Goal: Task Accomplishment & Management: Manage account settings

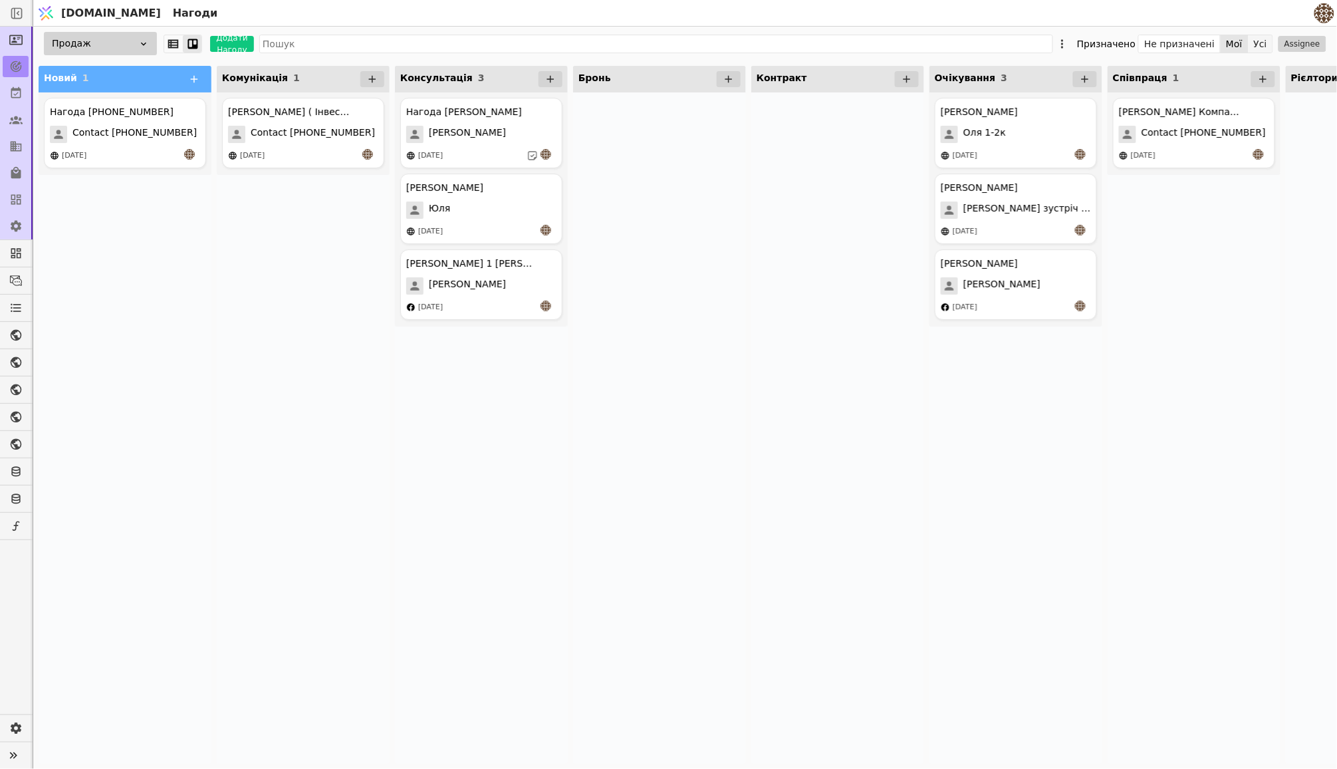
click at [1259, 43] on button "Усі" at bounding box center [1261, 44] width 24 height 19
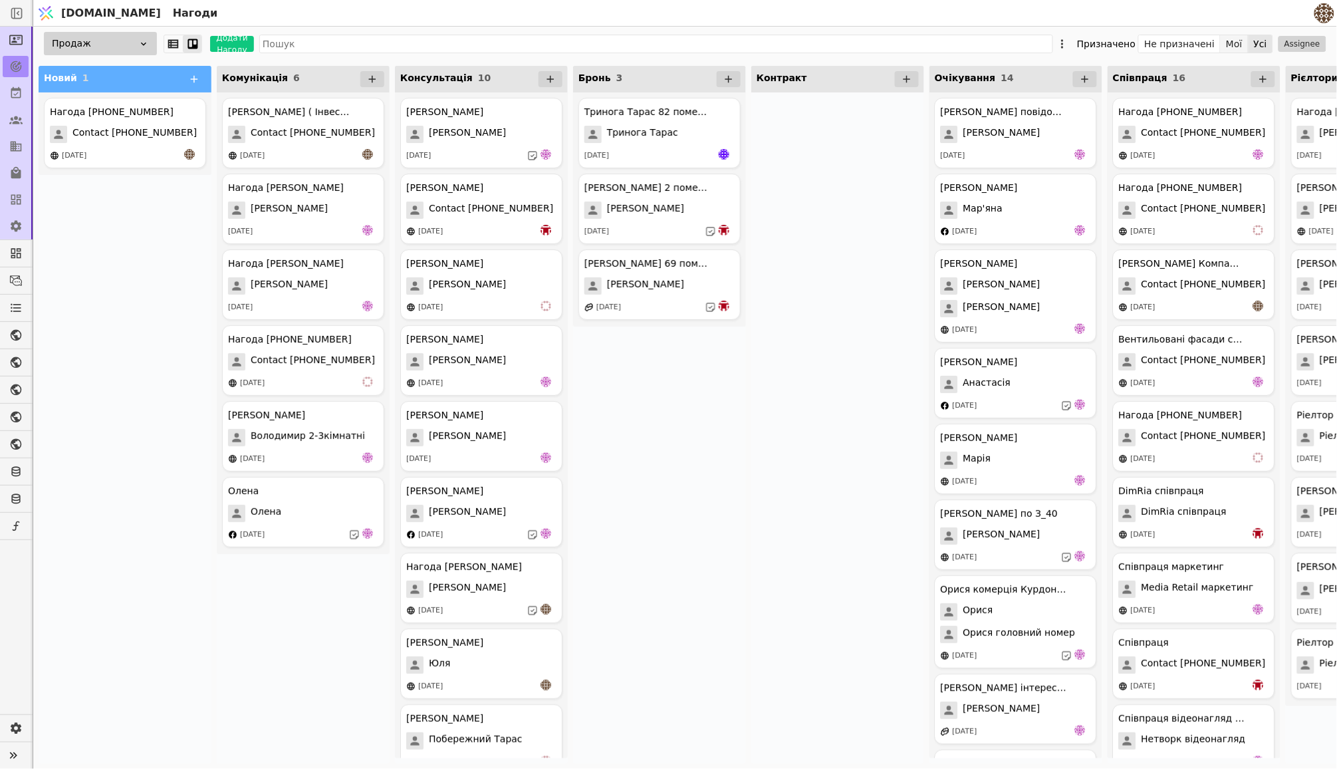
click at [1237, 45] on button "Мої" at bounding box center [1235, 44] width 28 height 19
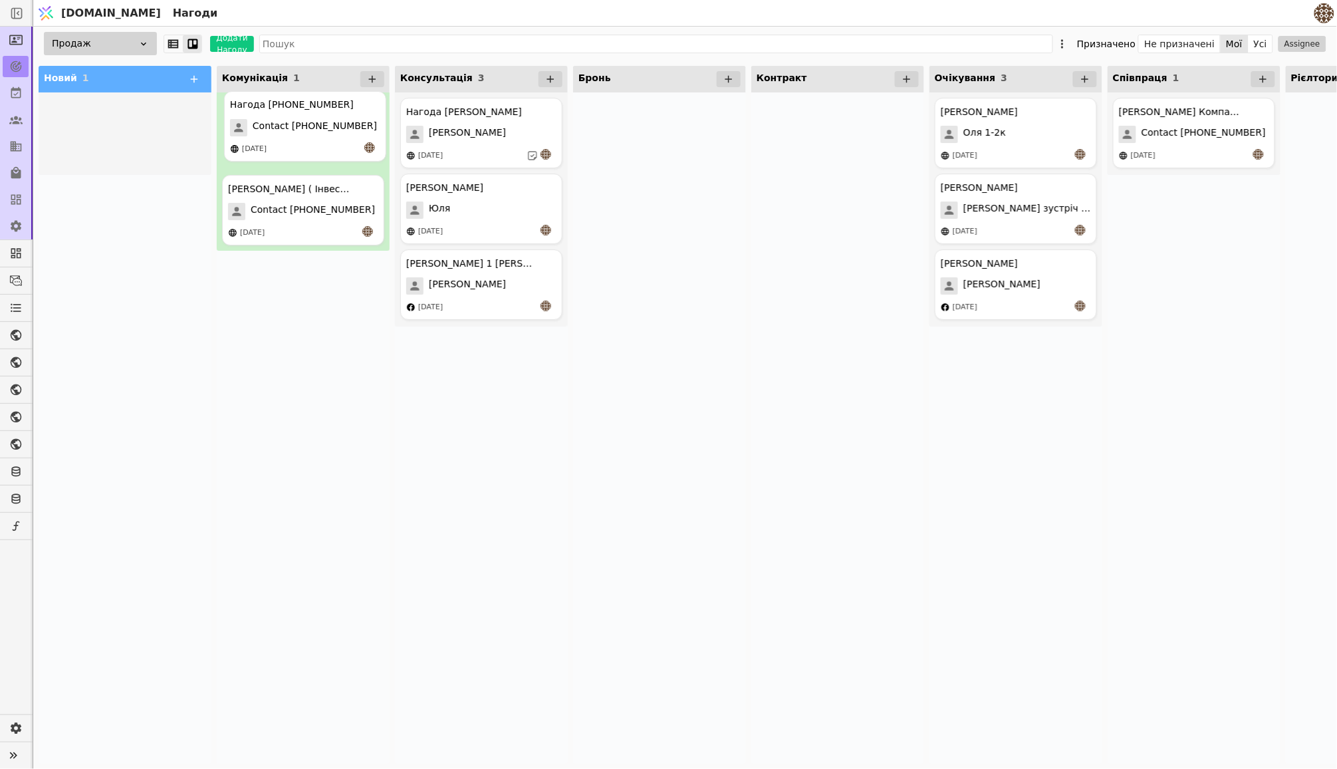
drag, startPoint x: 150, startPoint y: 142, endPoint x: 334, endPoint y: 144, distance: 184.2
click at [322, 195] on div "Нагода [PHONE_NUMBER] Contact [PHONE_NUMBER] [DATE]" at bounding box center [303, 209] width 162 height 70
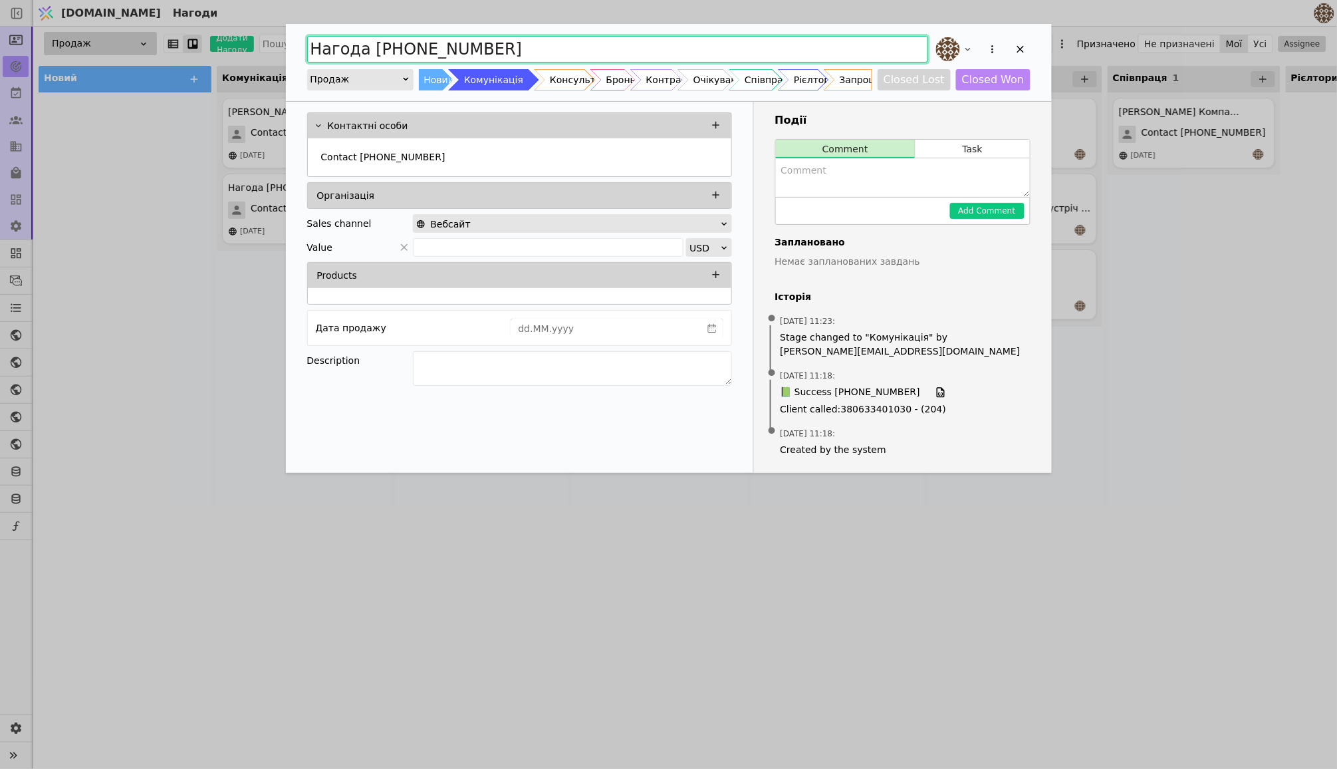
drag, startPoint x: 518, startPoint y: 49, endPoint x: 269, endPoint y: 48, distance: 249.3
click at [269, 48] on div "Нагода [PHONE_NUMBER] Продаж Новий Комунікація Консультація Бронь Контракт Очік…" at bounding box center [668, 384] width 1337 height 769
type input "W"
type input "K"
type input "[PERSON_NAME] Д ( 3-х к )"
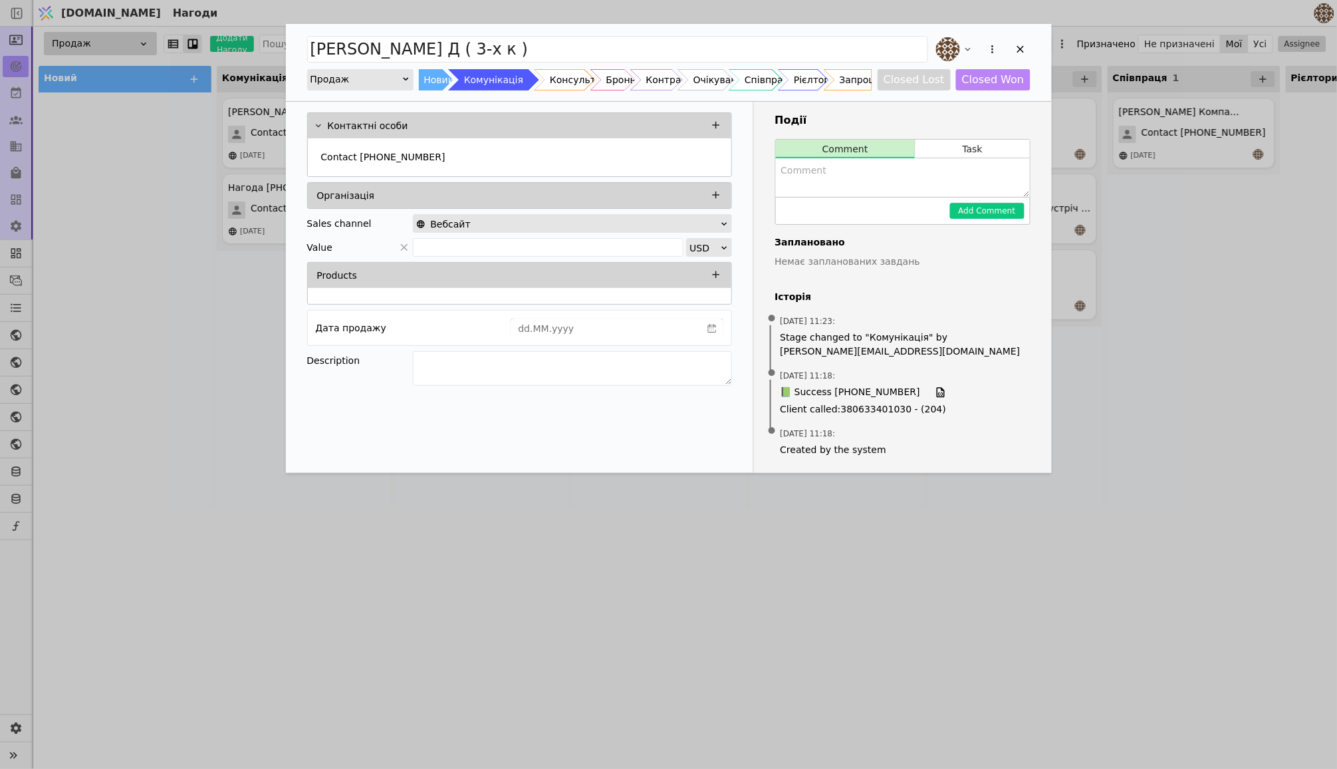
click at [457, 429] on div "Контактні особи Contact [PHONE_NUMBER] Організація Sales channel Вебсайт Value …" at bounding box center [520, 287] width 468 height 371
click at [858, 179] on textarea "Add Opportunity" at bounding box center [903, 177] width 254 height 39
type textarea "Сктнув інформацію на VIber"
click at [985, 213] on button "Add Comment" at bounding box center [987, 211] width 74 height 16
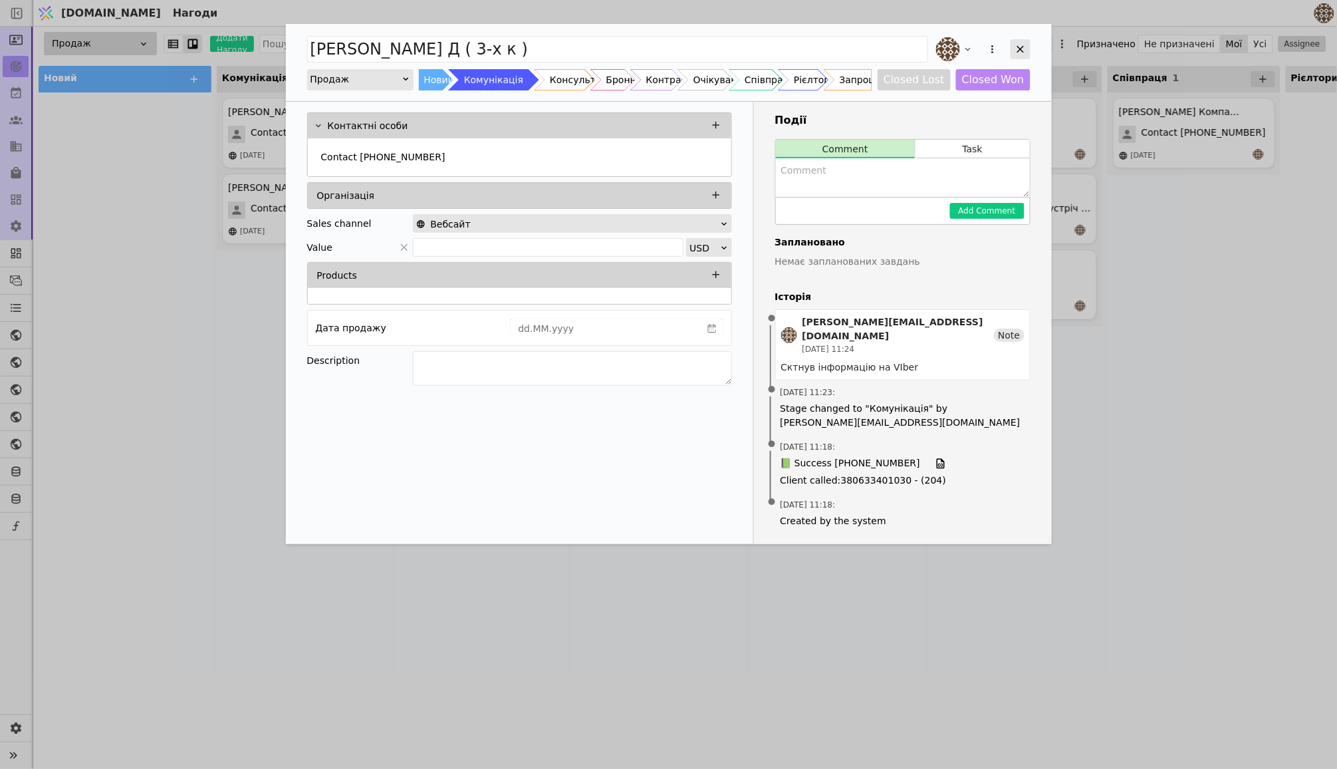
click at [1021, 52] on icon "Add Opportunity" at bounding box center [1021, 49] width 12 height 12
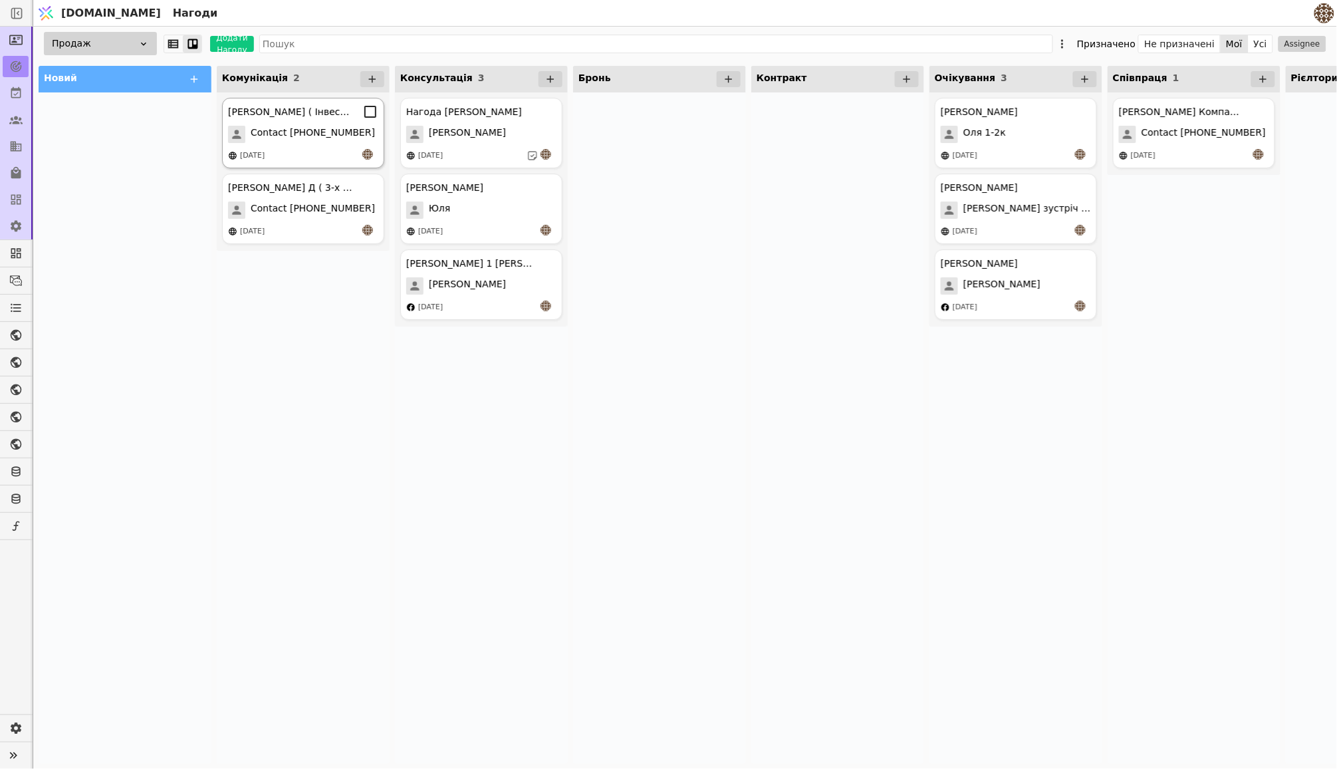
click at [309, 149] on div "[DATE]" at bounding box center [303, 155] width 150 height 13
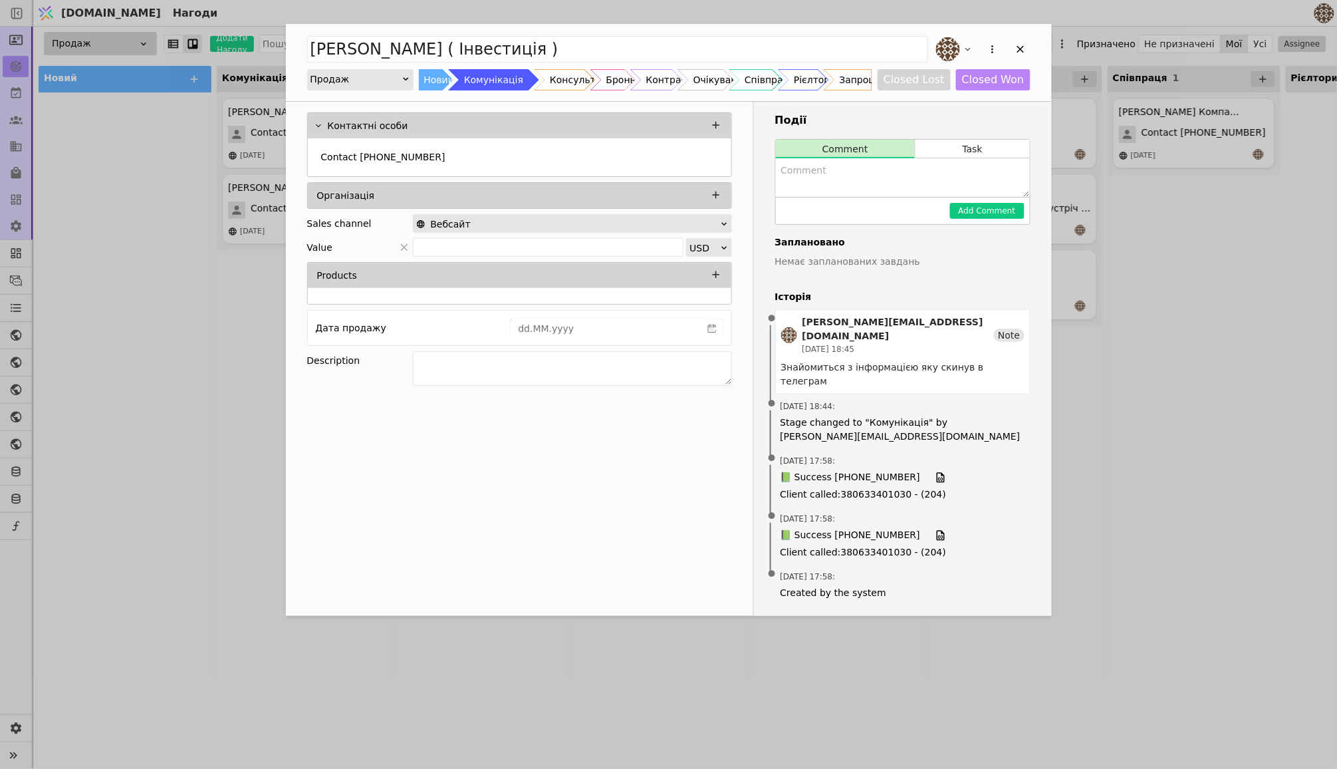
click at [195, 318] on div "[PERSON_NAME] ( Інвестиція ) Продаж Новий Комунікація Консультація Бронь Контра…" at bounding box center [668, 384] width 1337 height 769
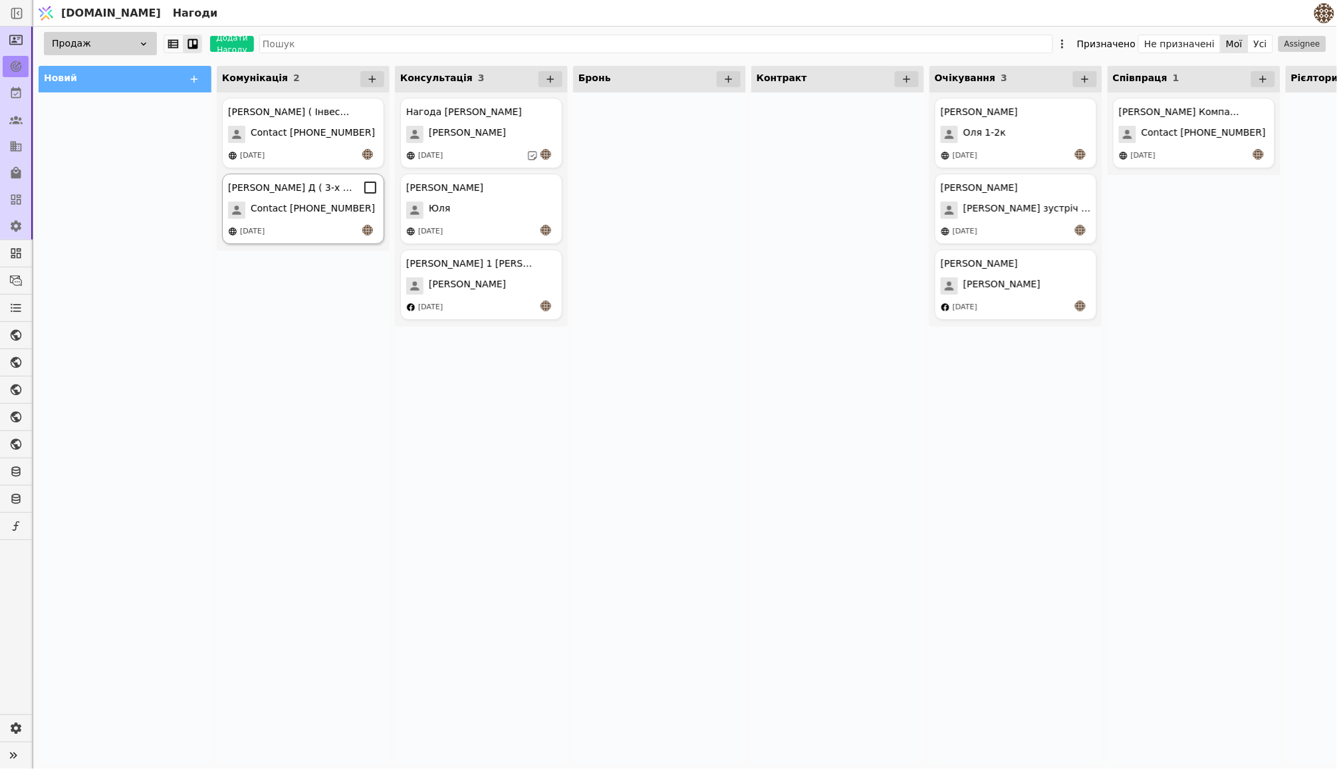
click at [289, 206] on span "Contact [PHONE_NUMBER]" at bounding box center [313, 209] width 124 height 17
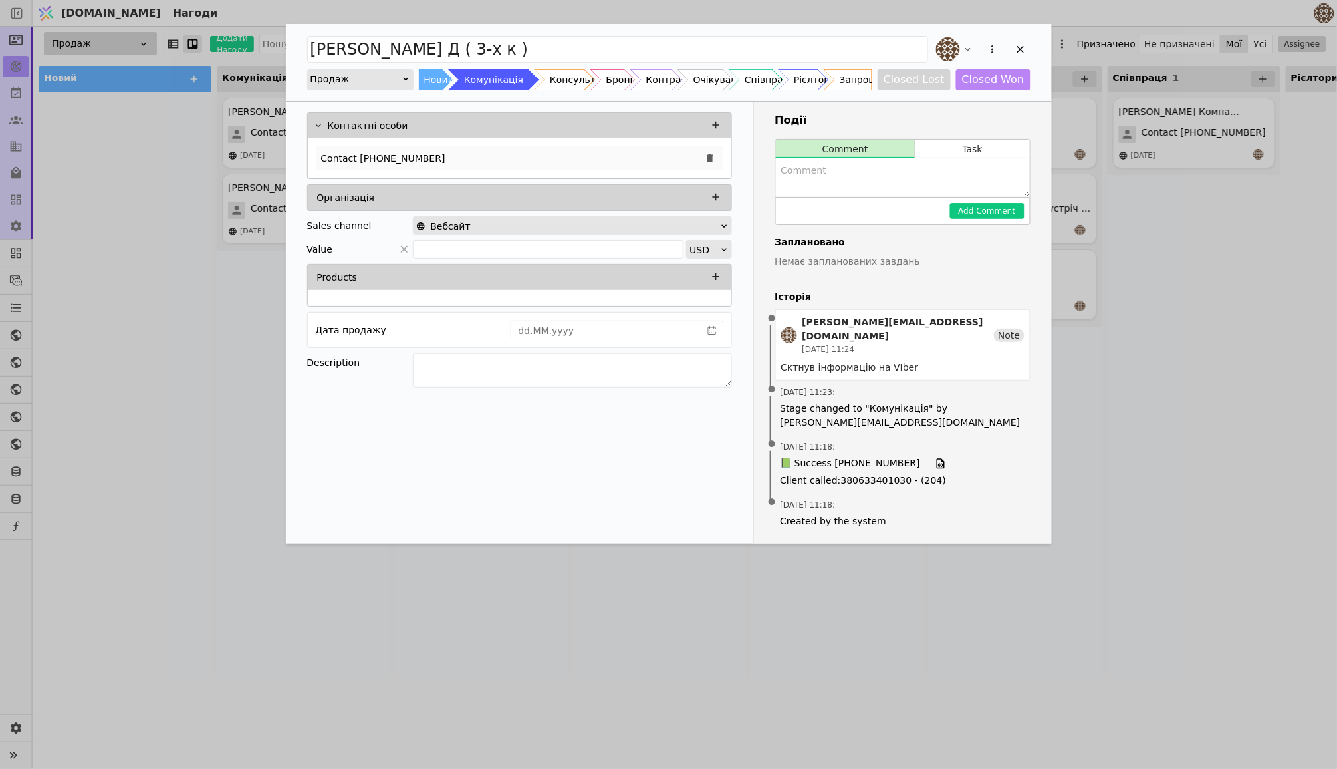
click at [430, 158] on p "Contact [PHONE_NUMBER]" at bounding box center [383, 159] width 124 height 14
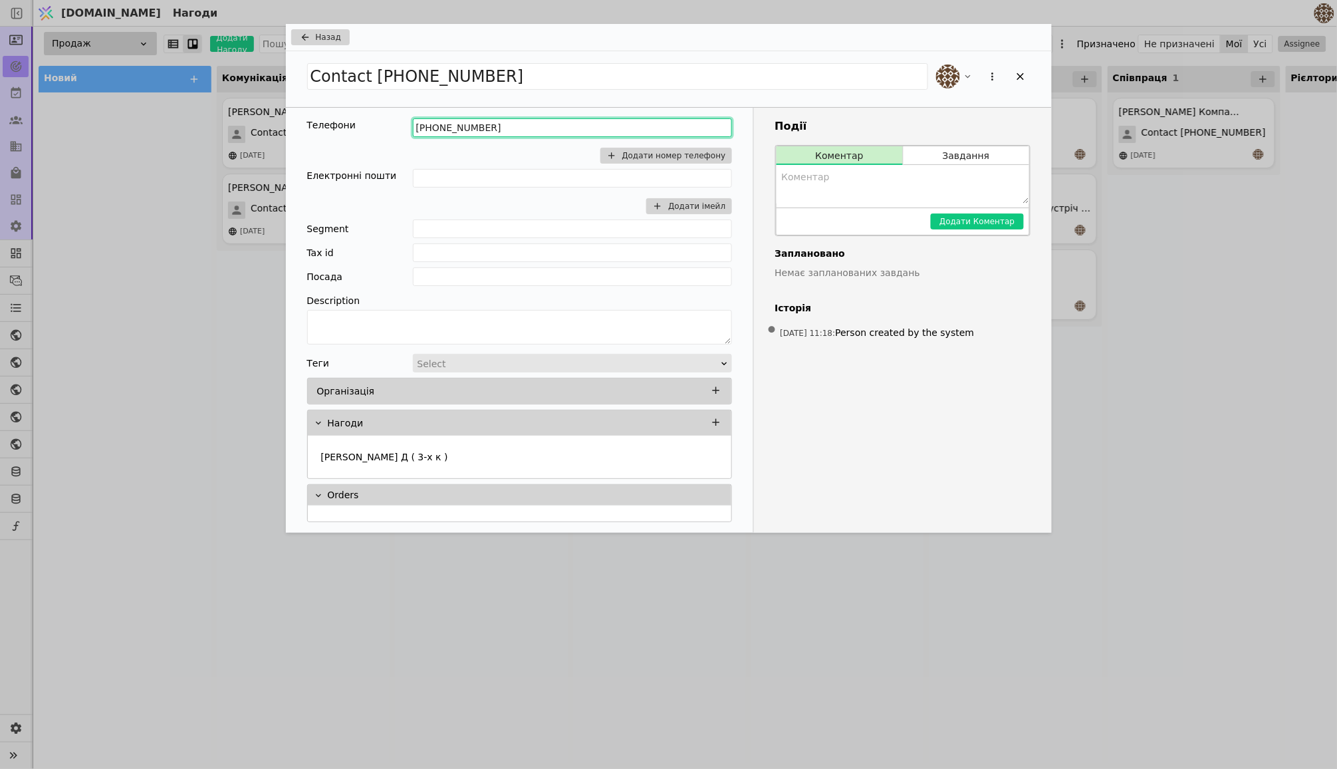
drag, startPoint x: 493, startPoint y: 127, endPoint x: 324, endPoint y: 127, distance: 168.2
drag, startPoint x: 503, startPoint y: 127, endPoint x: 382, endPoint y: 127, distance: 121.0
click at [382, 127] on div "Телефони [PHONE_NUMBER] Додати номер телефону" at bounding box center [519, 143] width 425 height 51
click at [1012, 70] on div "Add Opportunity" at bounding box center [1021, 76] width 20 height 20
